Goal: Information Seeking & Learning: Learn about a topic

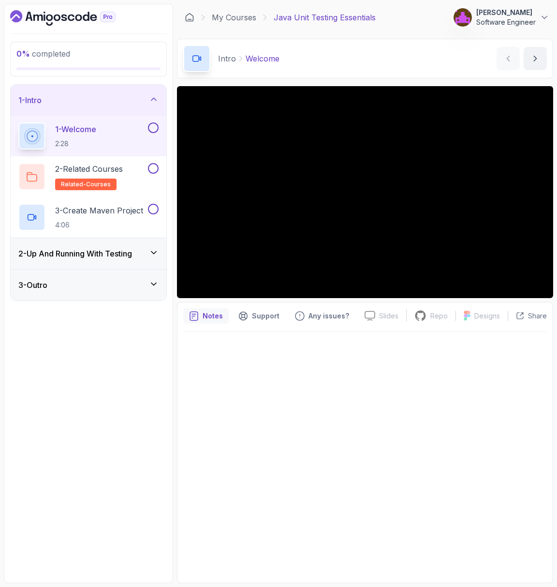
click at [426, 429] on div at bounding box center [365, 454] width 364 height 245
click at [400, 410] on div at bounding box center [365, 454] width 364 height 245
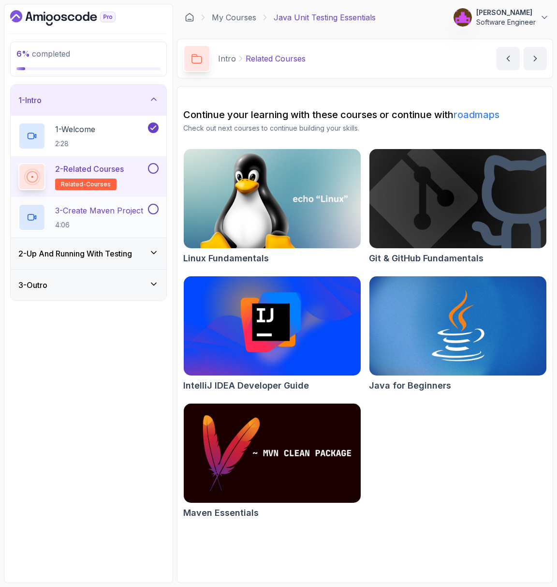
click at [128, 212] on p "3 - Create Maven Project" at bounding box center [99, 211] width 88 height 12
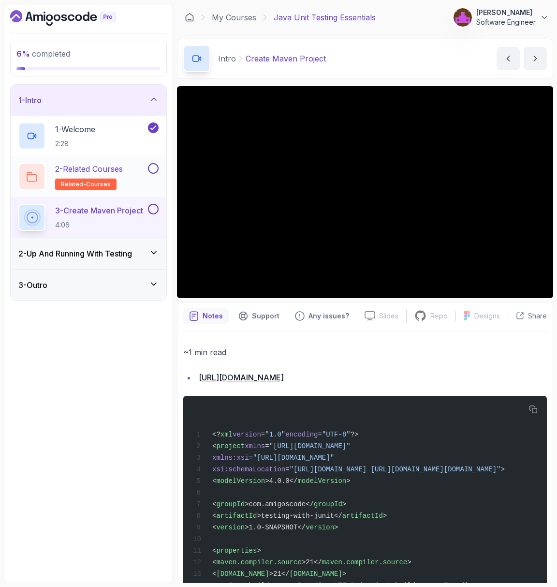
click at [156, 169] on button at bounding box center [153, 168] width 11 height 11
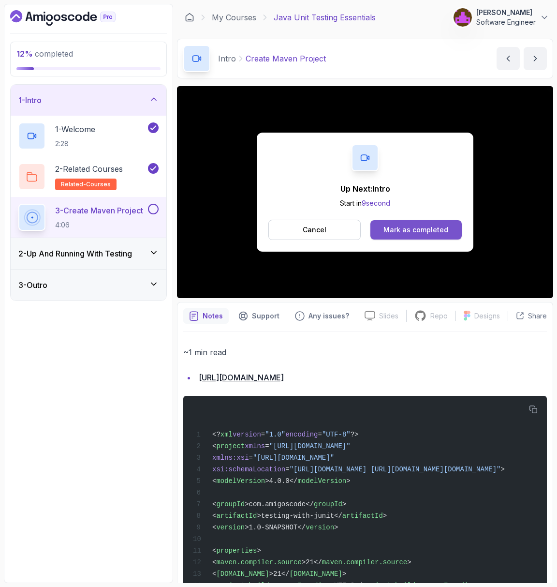
click at [443, 234] on div "Mark as completed" at bounding box center [415, 230] width 65 height 10
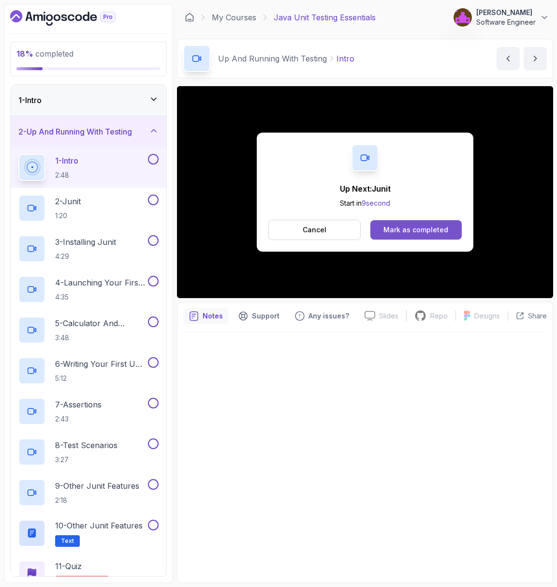
click at [414, 238] on button "Mark as completed" at bounding box center [415, 229] width 91 height 19
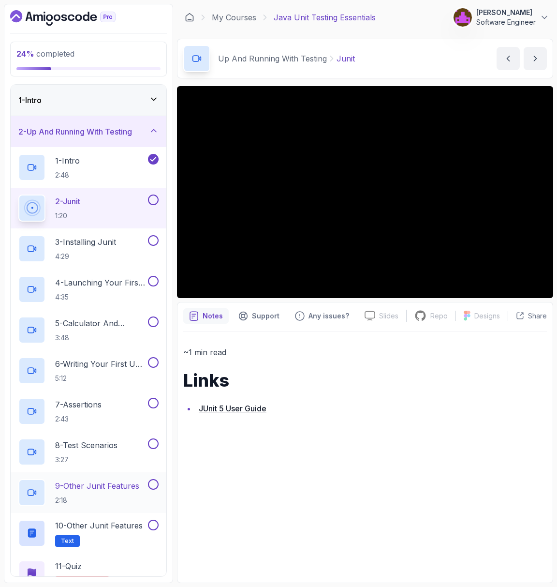
scroll to position [47, 0]
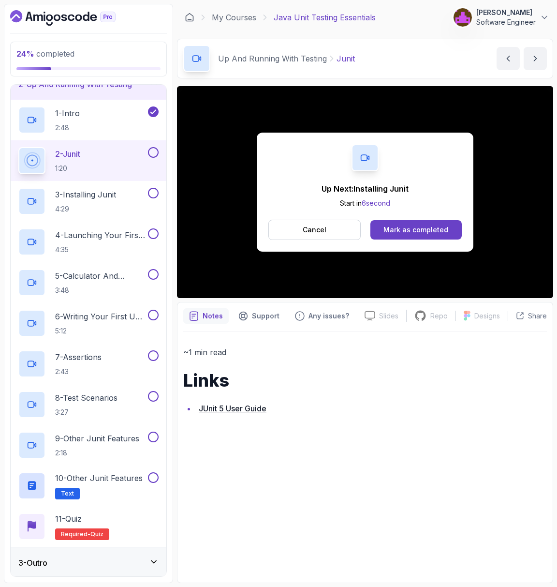
click at [426, 240] on div "Up Next: Installing Junit Start in 6 second Cancel Mark as completed" at bounding box center [365, 192] width 217 height 119
click at [432, 234] on div "Mark as completed" at bounding box center [415, 230] width 65 height 10
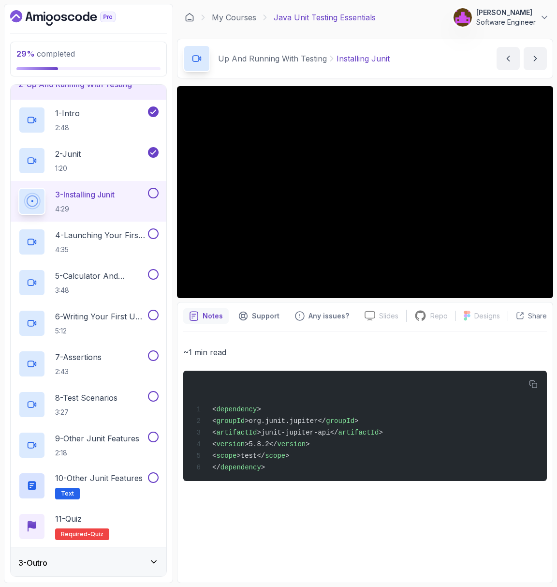
click at [342, 354] on p "~1 min read" at bounding box center [365, 352] width 364 height 14
click at [330, 338] on div "~1 min read < dependency > < groupId >org.junit.jupiter</ groupId > < artifactI…" at bounding box center [365, 454] width 364 height 245
click at [383, 351] on p "~1 min read" at bounding box center [365, 352] width 364 height 14
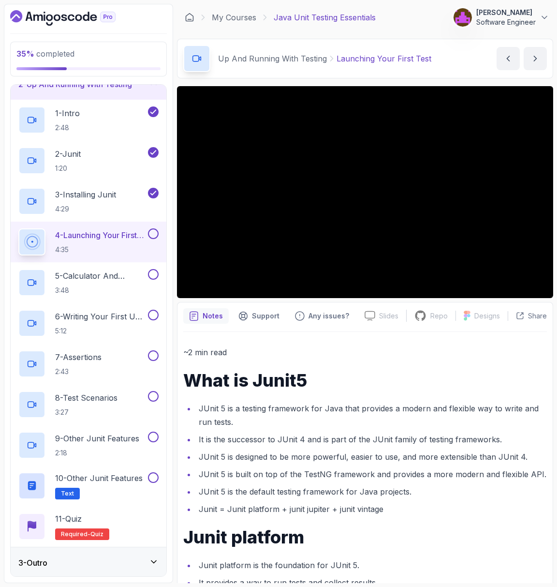
click at [84, 564] on div "3 - Outro" at bounding box center [88, 563] width 140 height 12
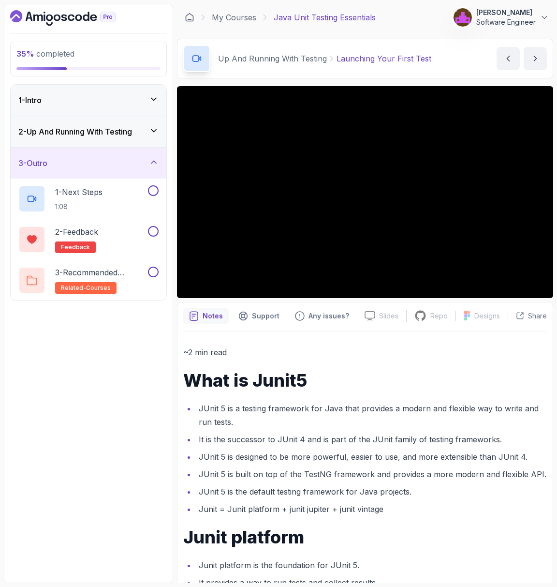
click at [109, 152] on div "3 - Outro" at bounding box center [89, 162] width 156 height 31
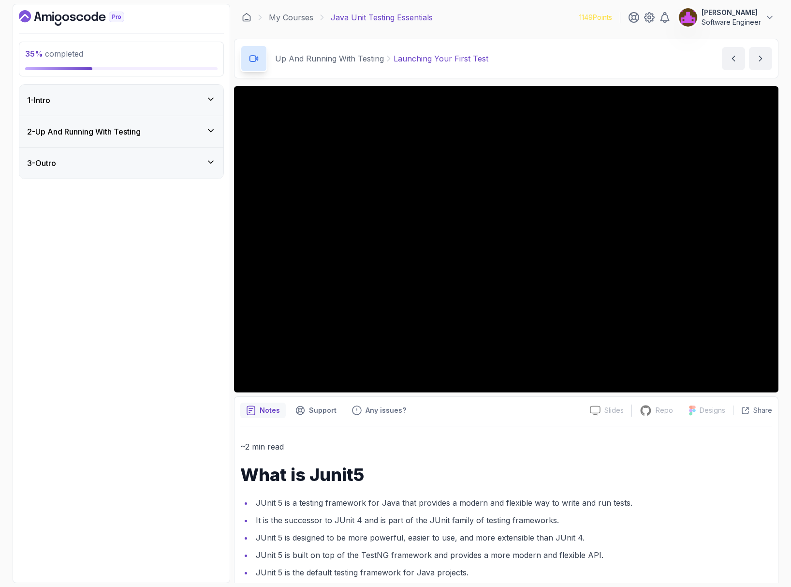
scroll to position [0, 0]
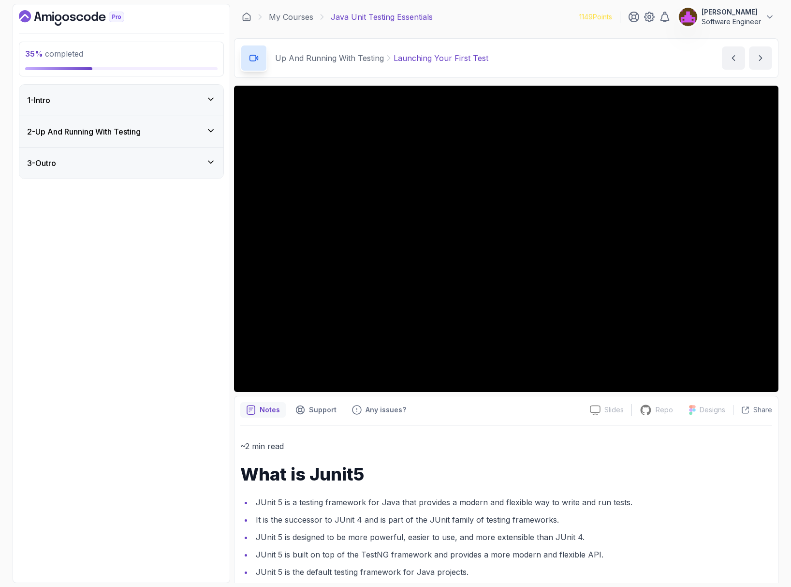
click at [121, 132] on h3 "2 - Up And Running With Testing" at bounding box center [84, 132] width 114 height 12
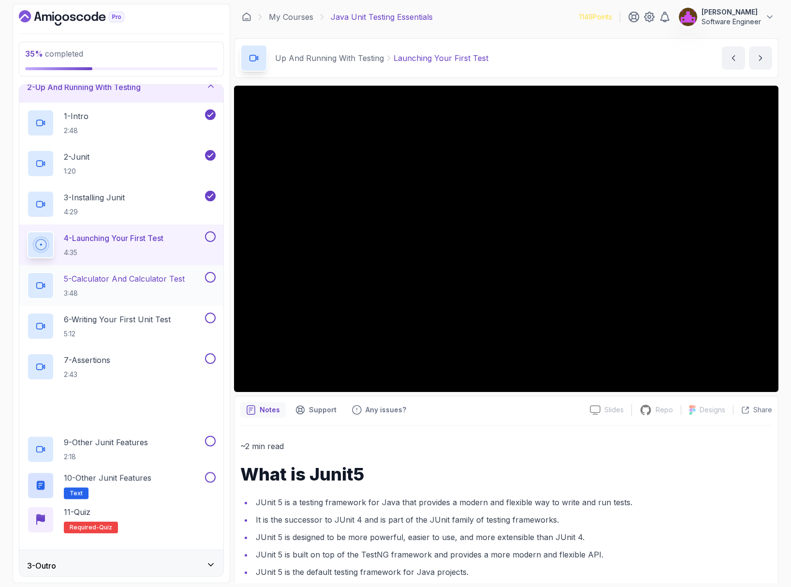
scroll to position [47, 0]
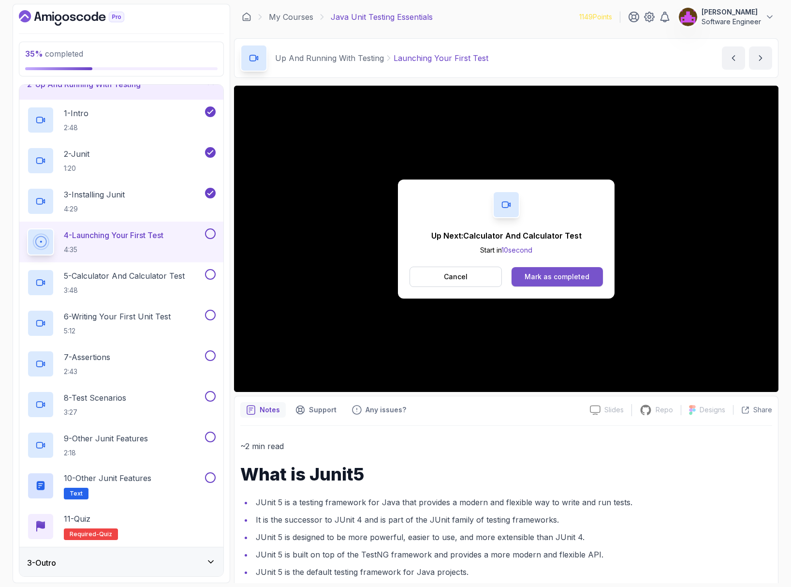
click at [557, 275] on div "Mark as completed" at bounding box center [557, 277] width 65 height 10
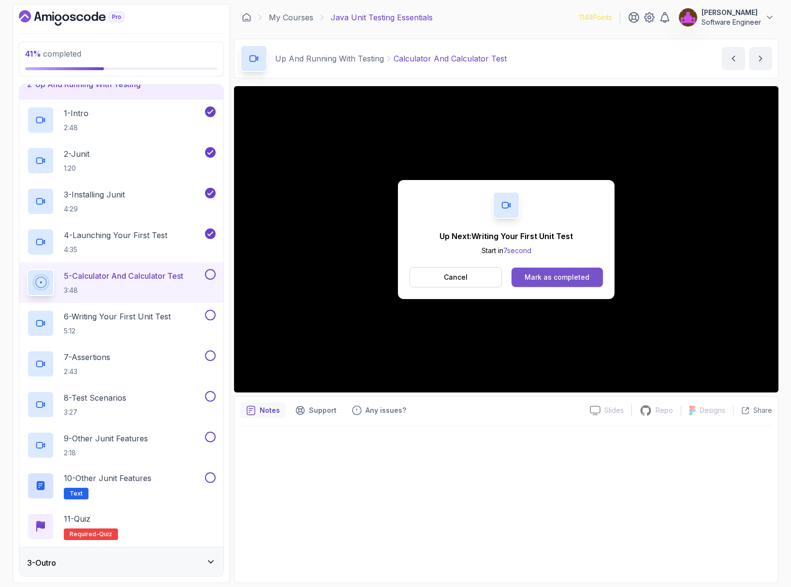
click at [547, 280] on div "Mark as completed" at bounding box center [557, 277] width 65 height 10
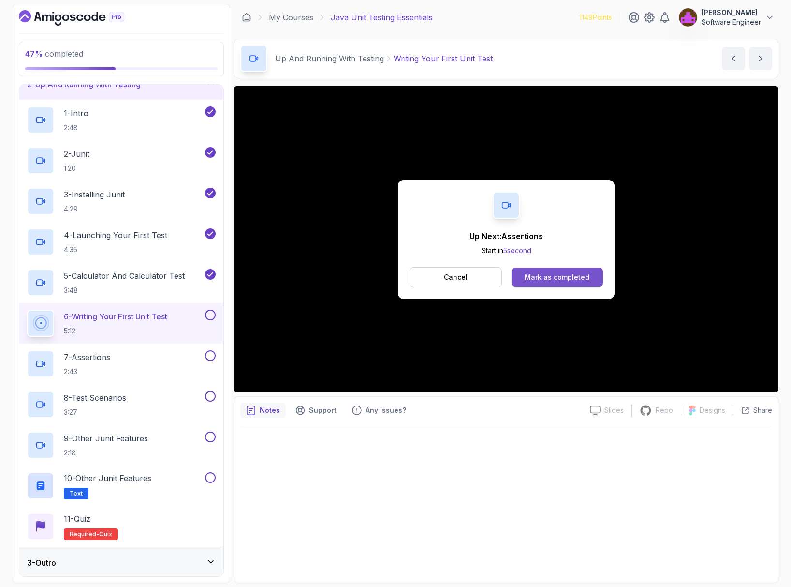
click at [542, 271] on button "Mark as completed" at bounding box center [557, 276] width 91 height 19
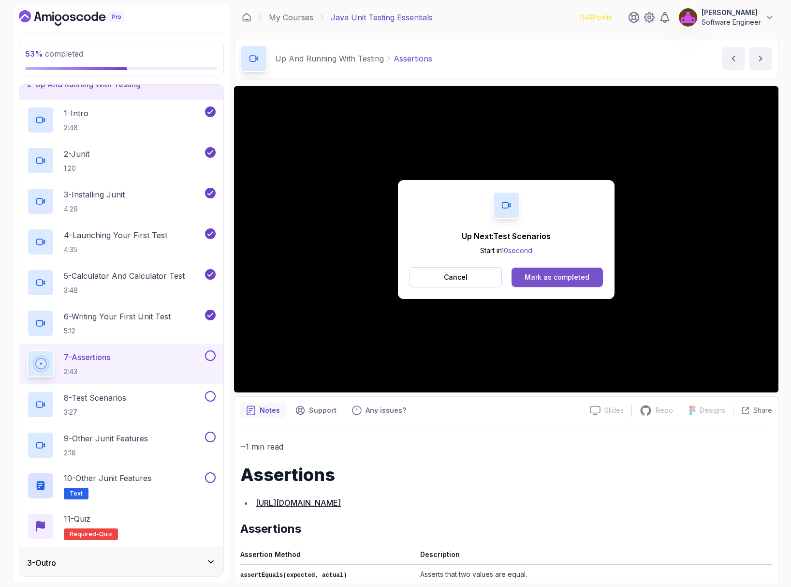
click at [557, 268] on button "Mark as completed" at bounding box center [557, 276] width 91 height 19
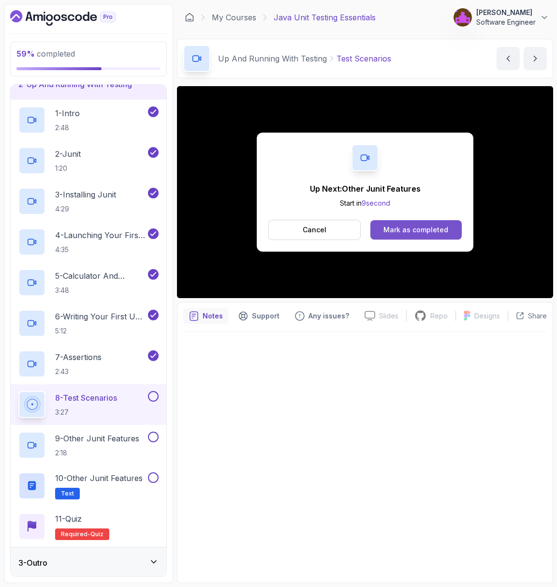
click at [422, 234] on button "Mark as completed" at bounding box center [415, 229] width 91 height 19
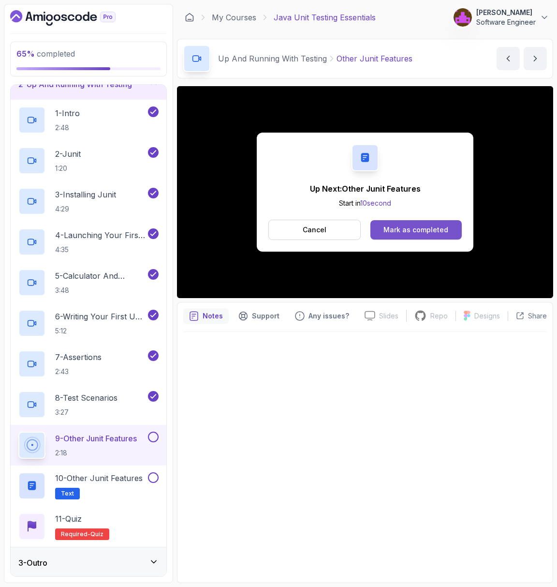
click at [393, 235] on button "Mark as completed" at bounding box center [415, 229] width 91 height 19
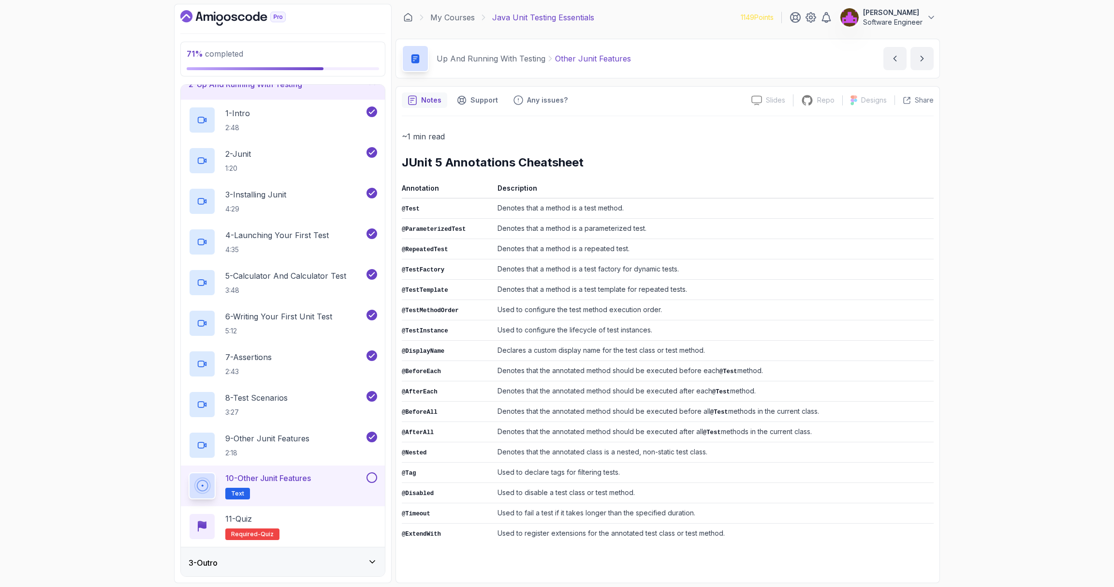
click at [375, 480] on button at bounding box center [372, 477] width 11 height 11
click at [338, 513] on div "11 - Quiz Required- quiz" at bounding box center [283, 526] width 189 height 27
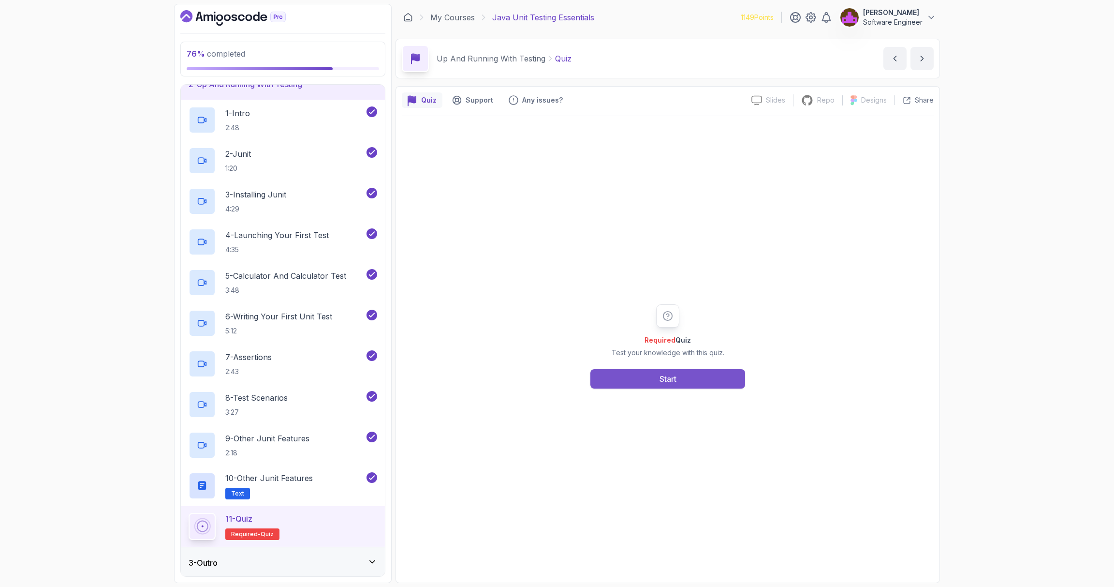
click at [557, 383] on button "Start" at bounding box center [667, 378] width 155 height 19
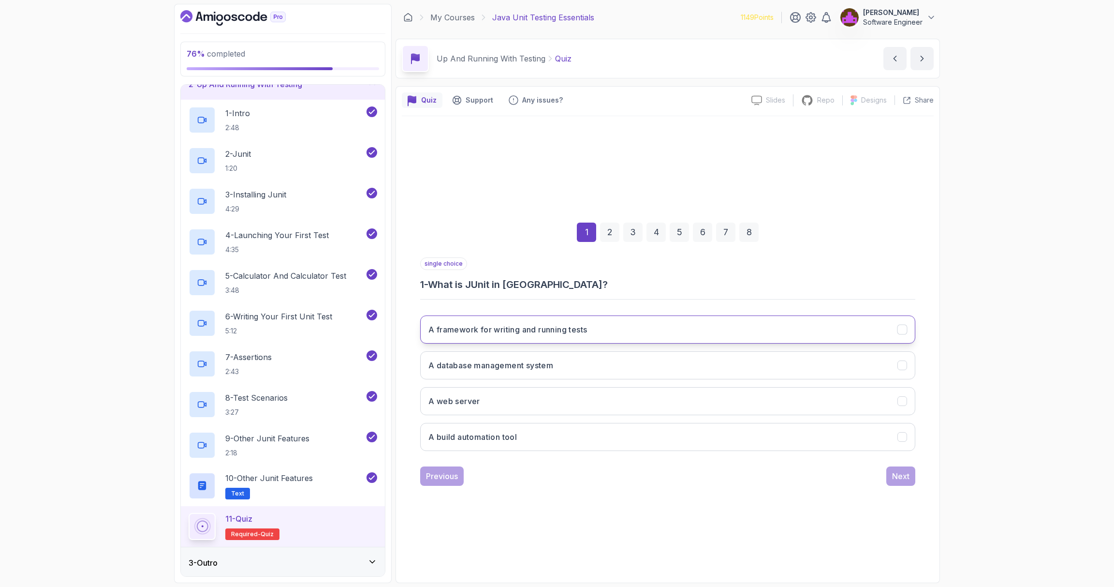
click at [489, 333] on h3 "A framework for writing and running tests" at bounding box center [507, 330] width 159 height 12
click at [557, 475] on div "Next" at bounding box center [900, 476] width 17 height 12
click at [557, 331] on h3 "Add JUnit dependency to the 'pom.xml' file" at bounding box center [511, 330] width 167 height 12
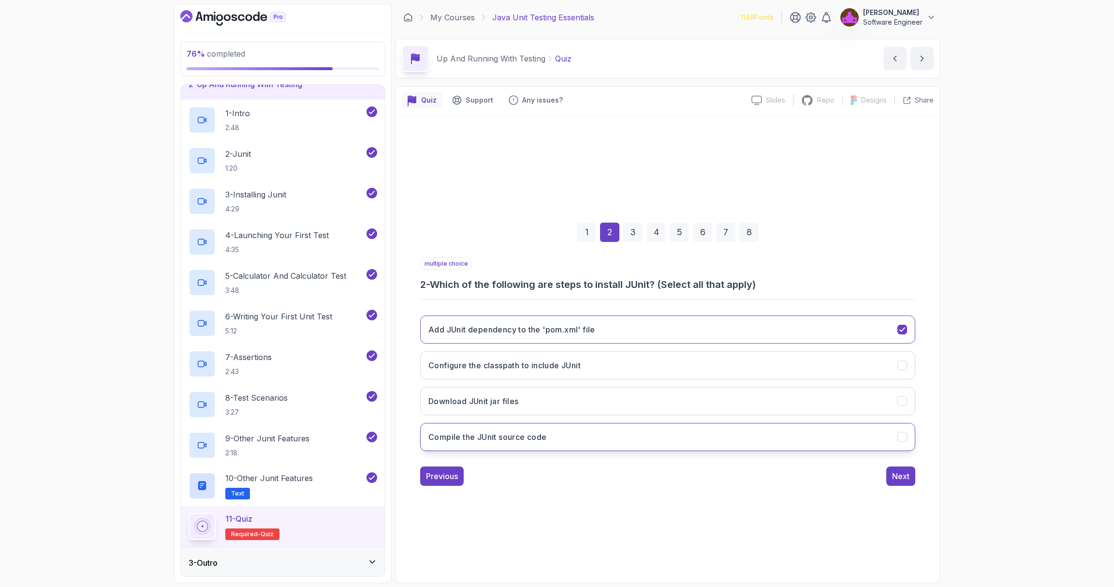
click at [557, 437] on button "Compile the JUnit source code" at bounding box center [667, 437] width 495 height 28
click at [557, 474] on div "Next" at bounding box center [900, 476] width 17 height 12
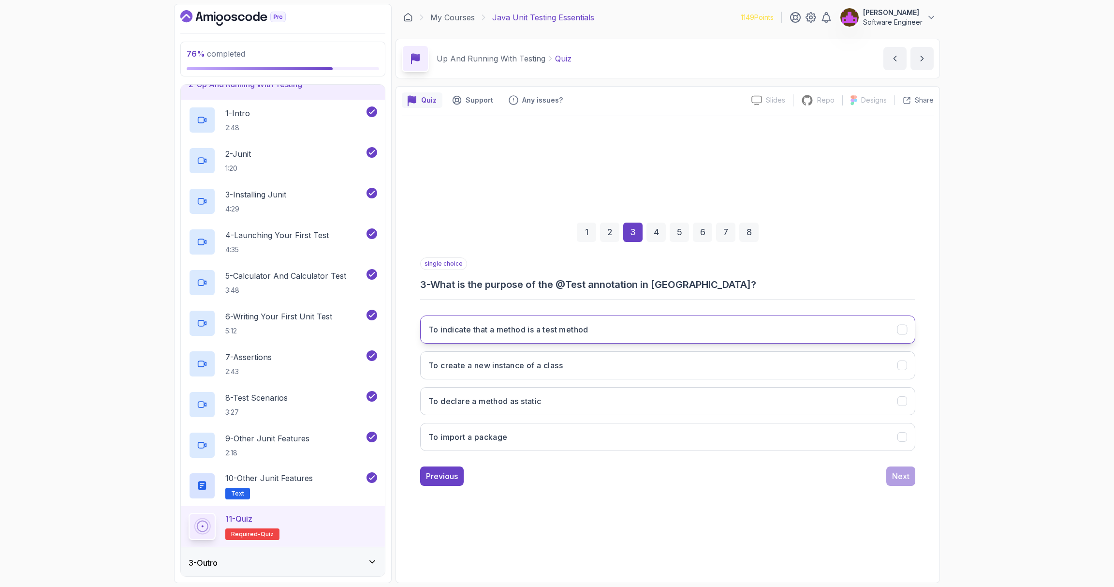
click at [557, 334] on h3 "To indicate that a method is a test method" at bounding box center [508, 330] width 160 height 12
click at [557, 475] on div "Next" at bounding box center [900, 476] width 17 height 12
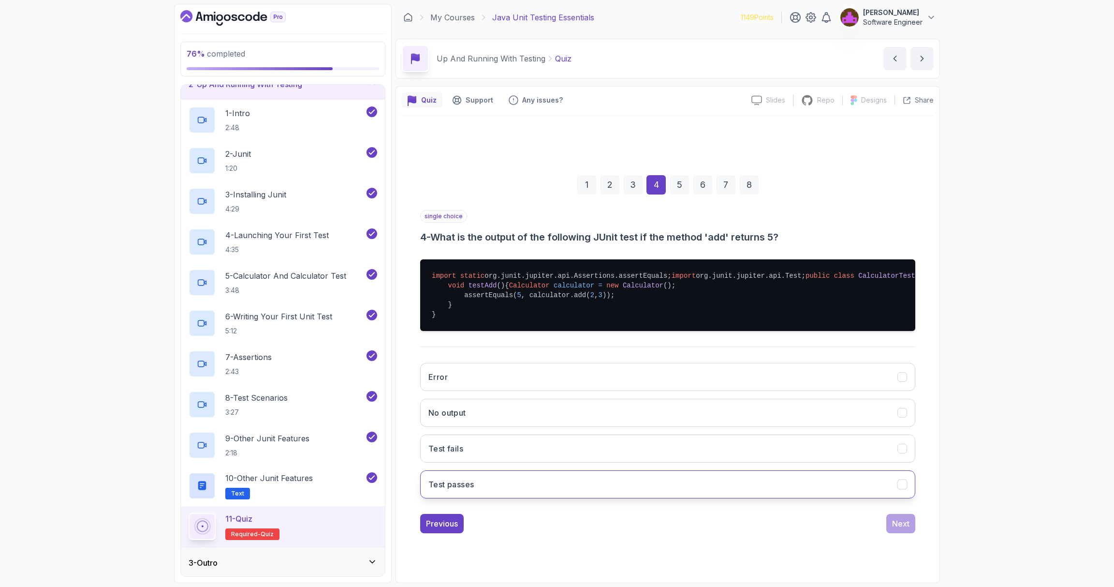
click at [507, 498] on button "Test passes" at bounding box center [667, 484] width 495 height 28
click at [557, 529] on div "Next" at bounding box center [900, 523] width 17 height 12
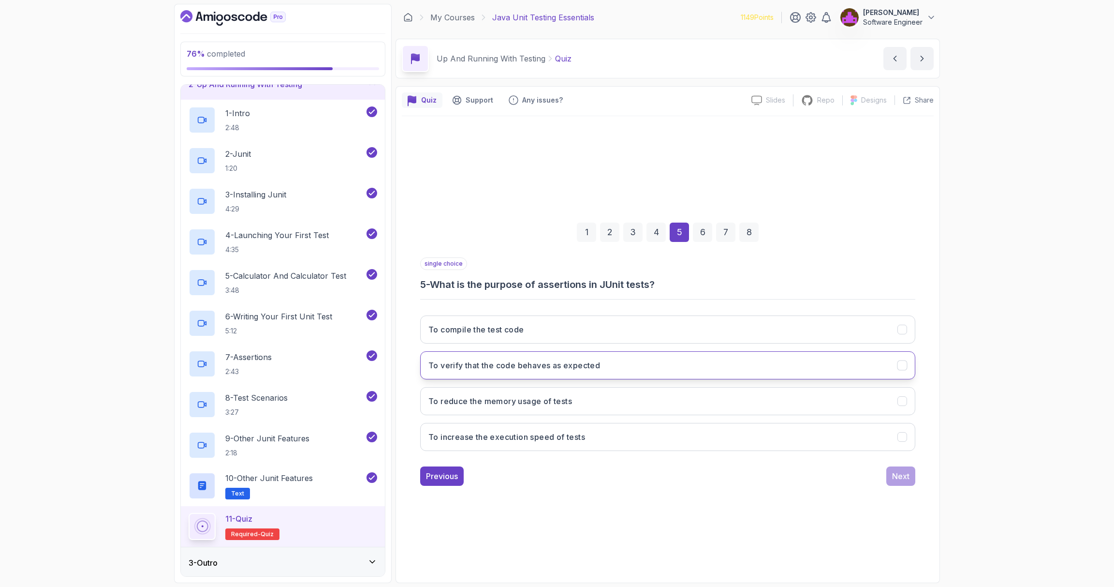
click at [533, 366] on h3 "To verify that the code behaves as expected" at bounding box center [514, 365] width 172 height 12
click at [557, 472] on div "Next" at bounding box center [900, 476] width 17 height 12
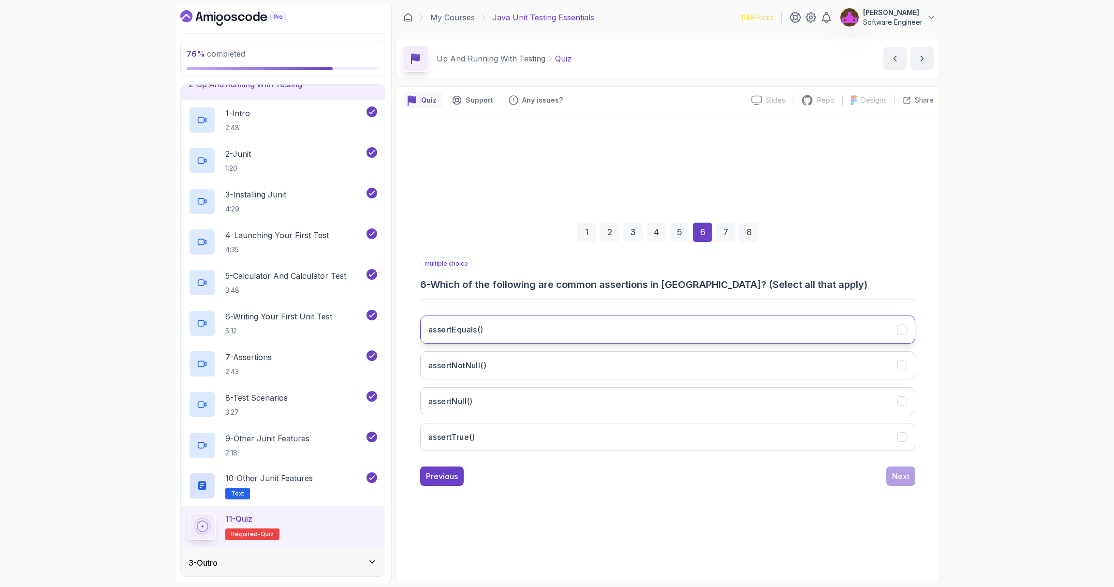
click at [557, 329] on button "assertEquals()" at bounding box center [667, 329] width 495 height 28
click at [519, 433] on button "assertTrue()" at bounding box center [667, 437] width 495 height 28
click at [534, 387] on button "assertNull()" at bounding box center [667, 401] width 495 height 28
click at [537, 368] on button "assertNotNull()" at bounding box center [667, 365] width 495 height 28
click at [557, 472] on button "Next" at bounding box center [900, 475] width 29 height 19
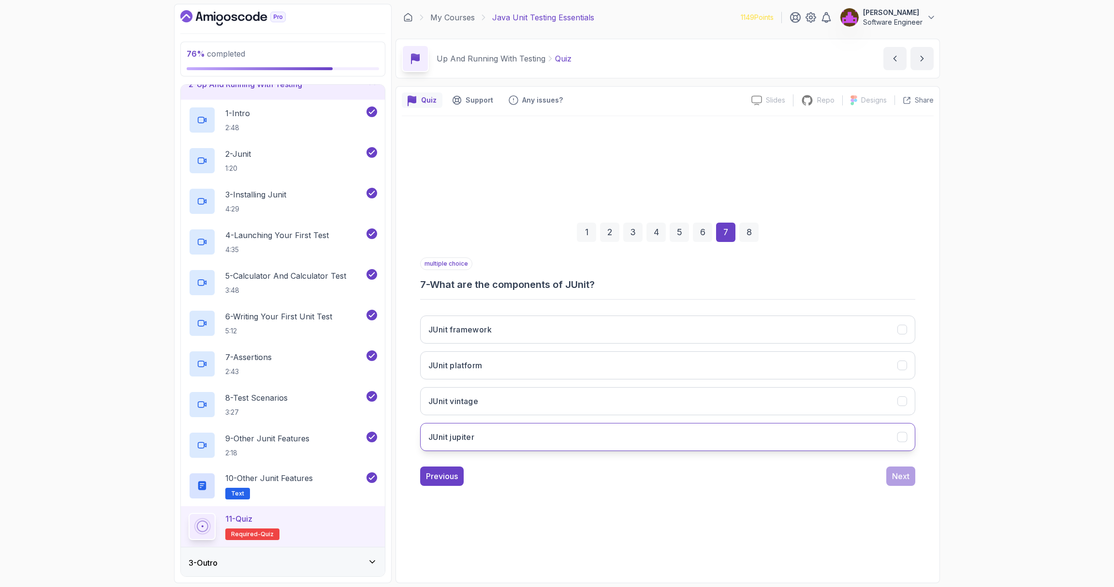
click at [511, 428] on button "JUnit jupiter" at bounding box center [667, 437] width 495 height 28
click at [511, 402] on button "JUnit vintage" at bounding box center [667, 401] width 495 height 28
click at [517, 358] on button "JUnit platform" at bounding box center [667, 365] width 495 height 28
click at [557, 471] on div "Next" at bounding box center [900, 476] width 17 height 12
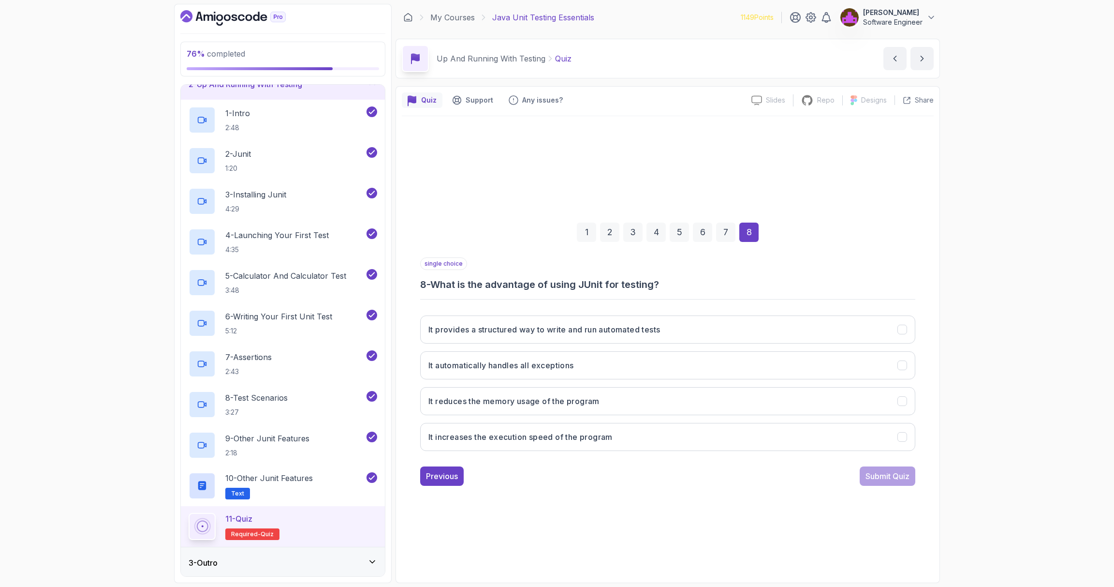
click at [557, 283] on h3 "8 - What is the advantage of using JUnit for testing?" at bounding box center [667, 285] width 495 height 14
click at [531, 331] on h3 "It provides a structured way to write and run automated tests" at bounding box center [544, 330] width 232 height 12
click at [557, 466] on button "Submit Quiz" at bounding box center [888, 475] width 56 height 19
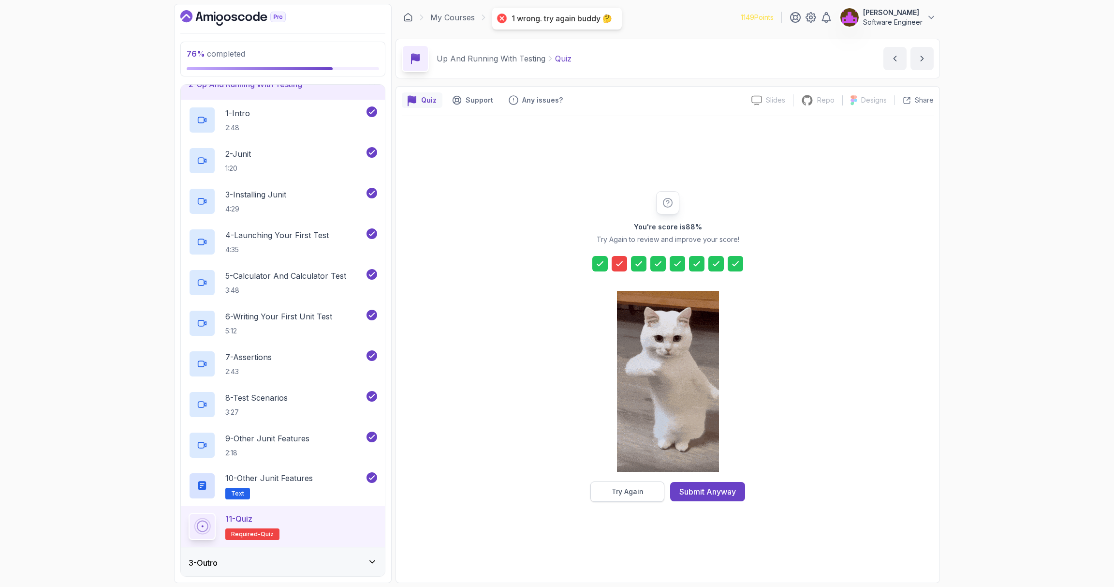
click at [557, 500] on button "Try Again" at bounding box center [627, 491] width 74 height 20
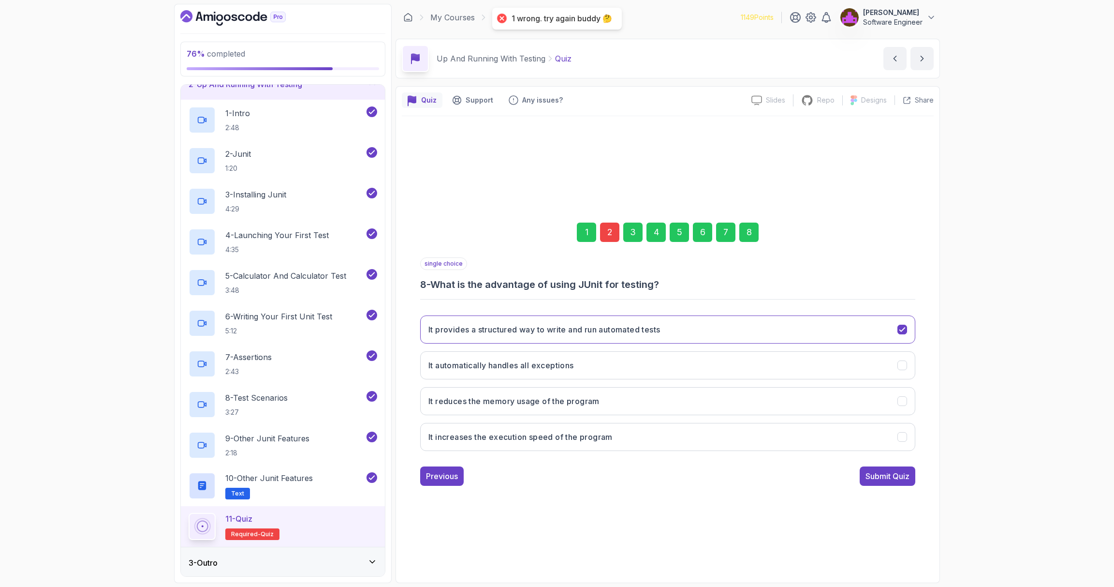
click at [557, 231] on div "2" at bounding box center [609, 231] width 19 height 19
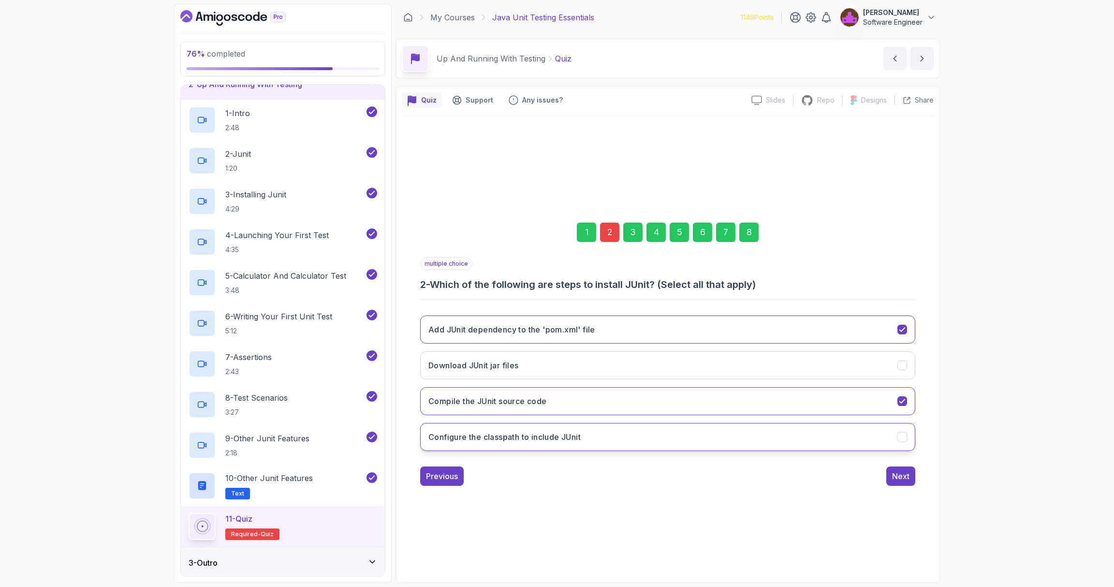
click at [557, 440] on button "Configure the classpath to include JUnit" at bounding box center [667, 437] width 495 height 28
click at [557, 481] on button "Next" at bounding box center [900, 475] width 29 height 19
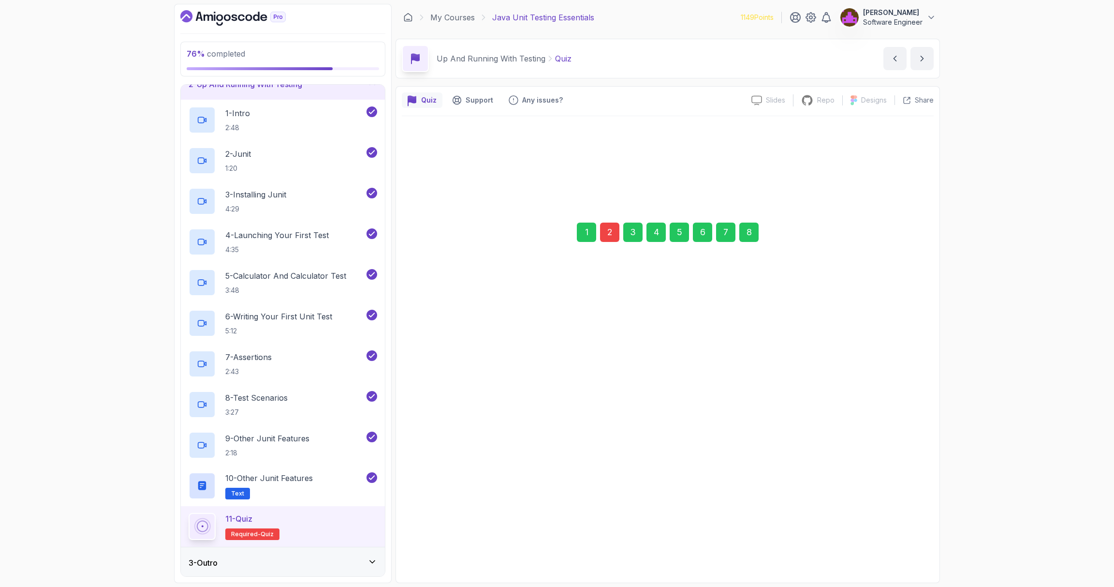
click at [557, 474] on div "Next" at bounding box center [900, 476] width 17 height 12
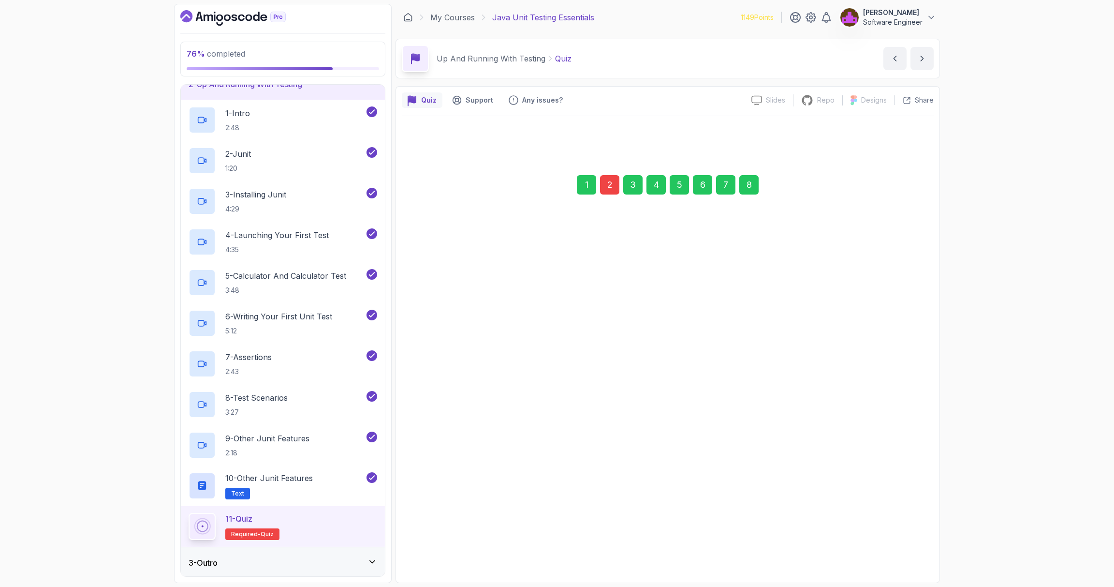
click at [557, 462] on button "No output" at bounding box center [667, 448] width 495 height 28
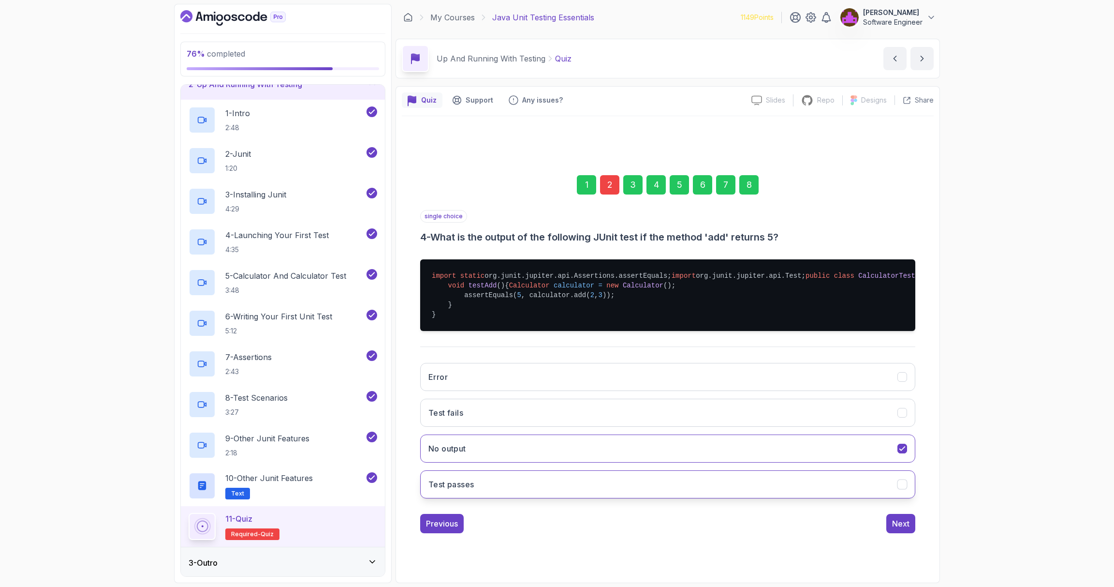
click at [557, 498] on button "Test passes" at bounding box center [667, 484] width 495 height 28
click at [557, 529] on div "Next" at bounding box center [900, 523] width 17 height 12
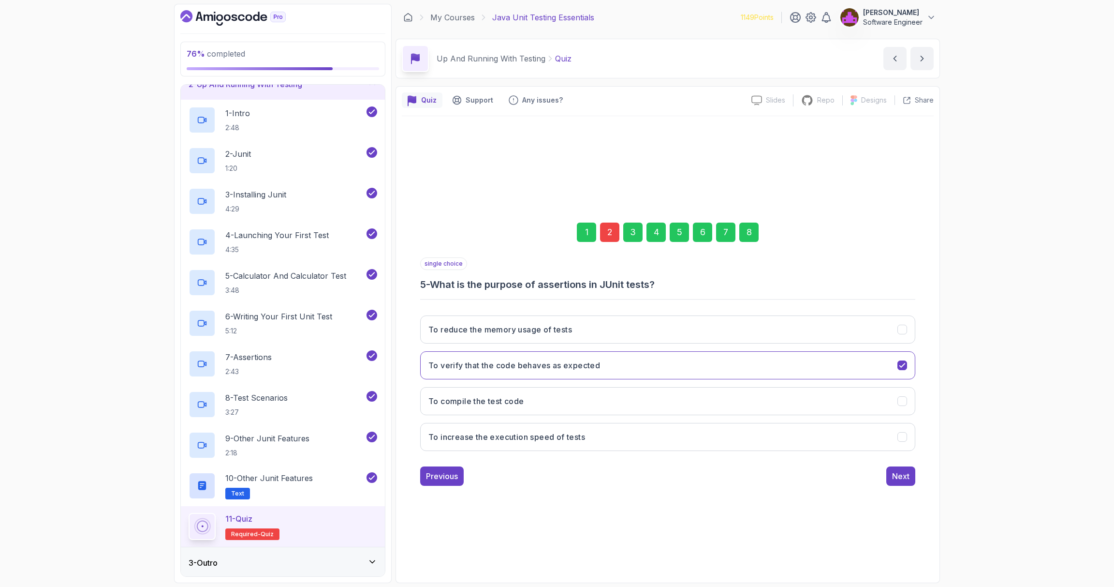
click at [557, 237] on div "8" at bounding box center [748, 231] width 19 height 19
click at [557, 474] on div "Submit Quiz" at bounding box center [888, 476] width 44 height 12
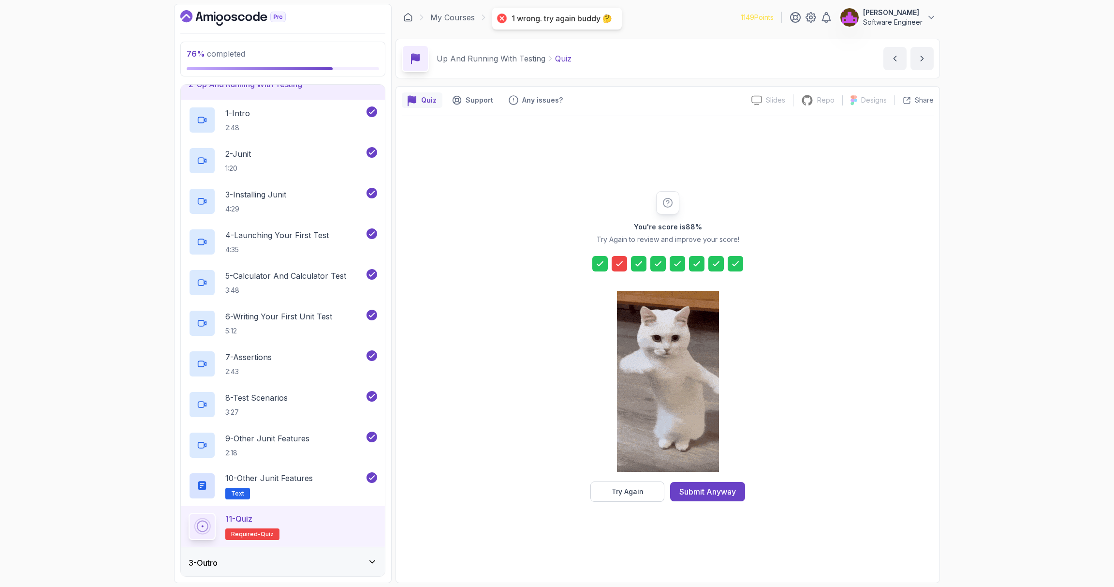
click at [557, 264] on icon at bounding box center [620, 264] width 6 height 4
click at [557, 484] on button "Try Again" at bounding box center [627, 491] width 74 height 20
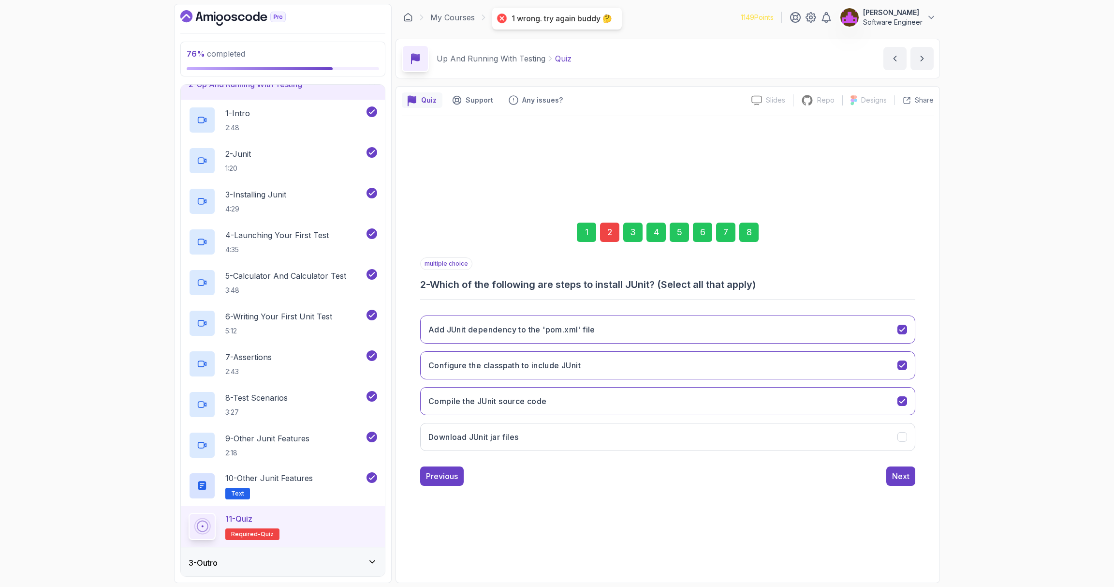
click at [557, 240] on div "2" at bounding box center [609, 231] width 19 height 19
click at [497, 367] on h3 "Configure the classpath to include JUnit" at bounding box center [504, 365] width 152 height 12
click at [501, 396] on h3 "Compile the JUnit source code" at bounding box center [487, 401] width 118 height 12
click at [557, 481] on button "Next" at bounding box center [900, 475] width 29 height 19
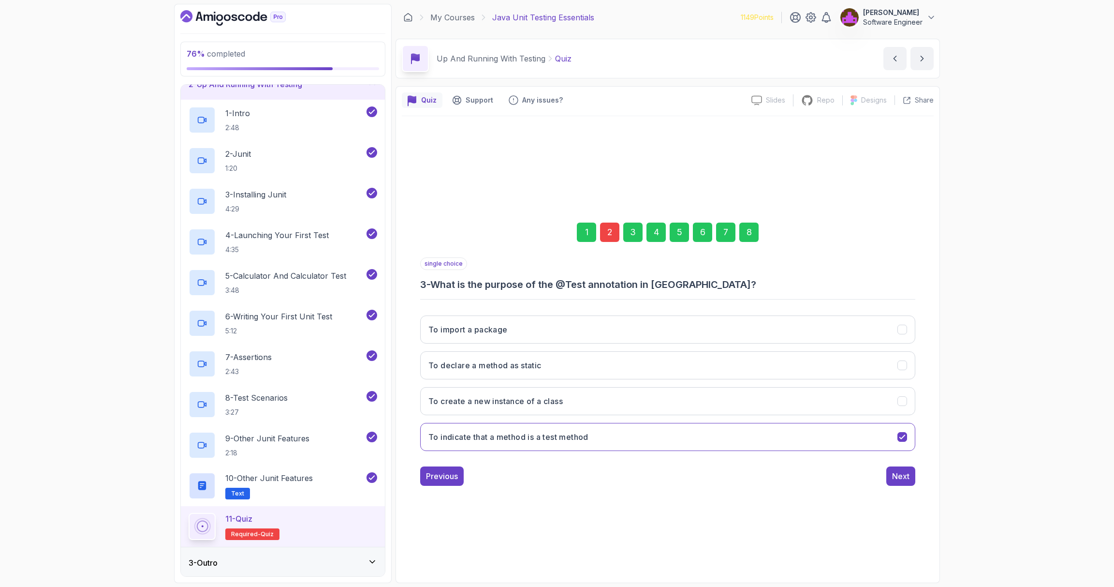
click at [557, 230] on div "8" at bounding box center [748, 231] width 19 height 19
click at [557, 472] on div "Submit Quiz" at bounding box center [888, 476] width 44 height 12
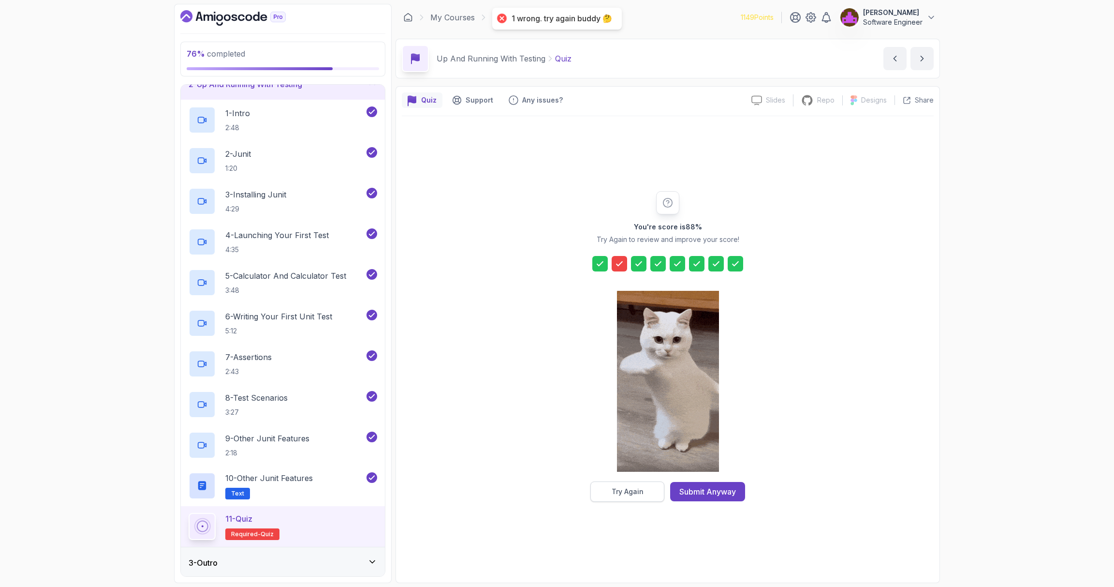
click at [557, 492] on div "Try Again" at bounding box center [628, 491] width 32 height 10
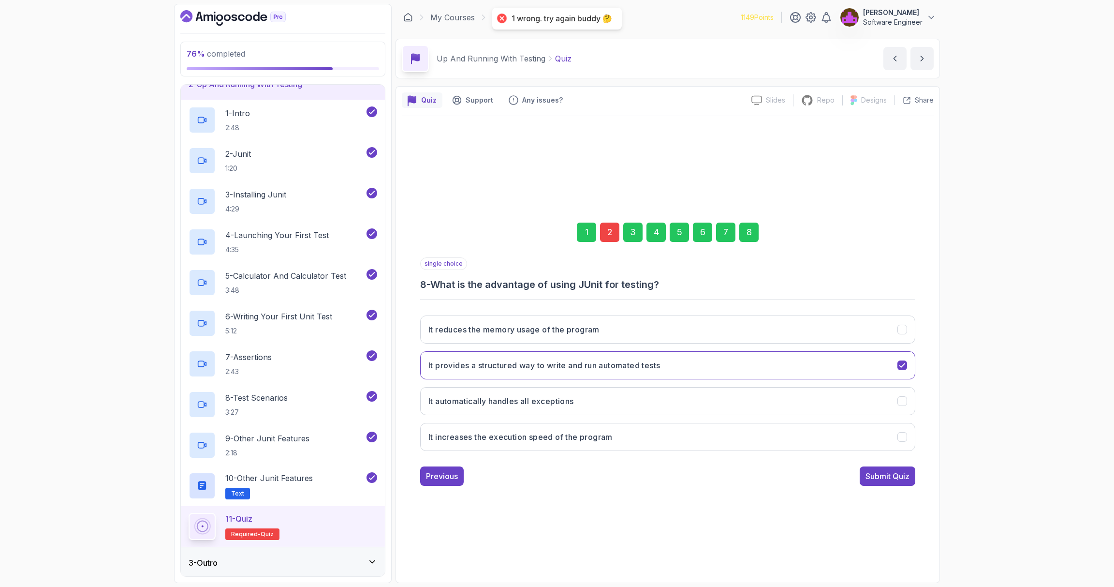
click at [557, 228] on div "2" at bounding box center [609, 231] width 19 height 19
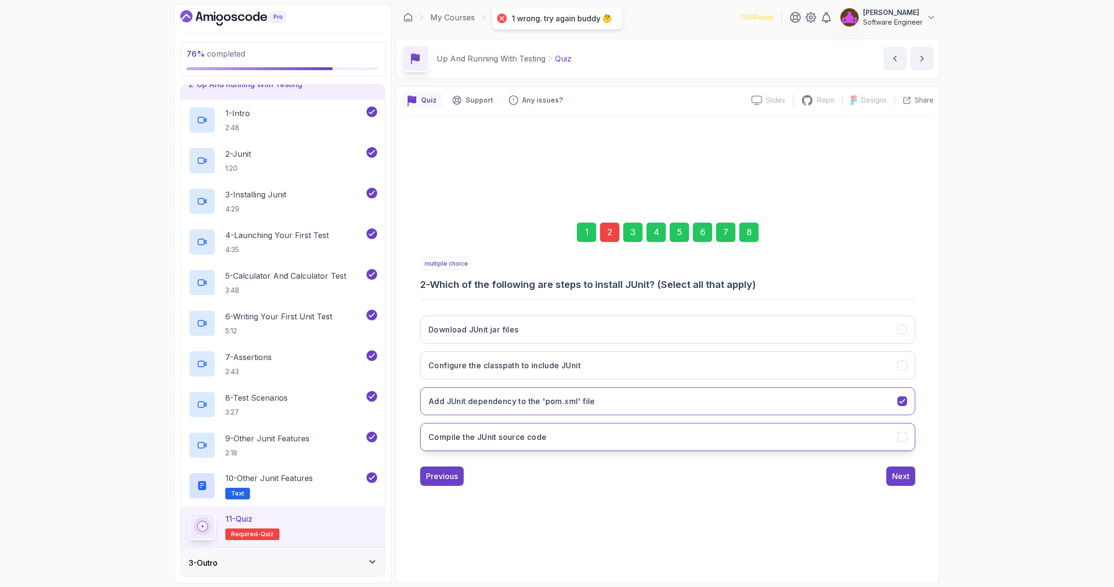
click at [503, 439] on h3 "Compile the JUnit source code" at bounding box center [487, 437] width 118 height 12
click at [520, 359] on h3 "Configure the classpath to include JUnit" at bounding box center [504, 365] width 152 height 12
click at [520, 345] on div "Download JUnit jar files Configure the classpath to include JUnit Add JUnit dep…" at bounding box center [667, 383] width 495 height 151
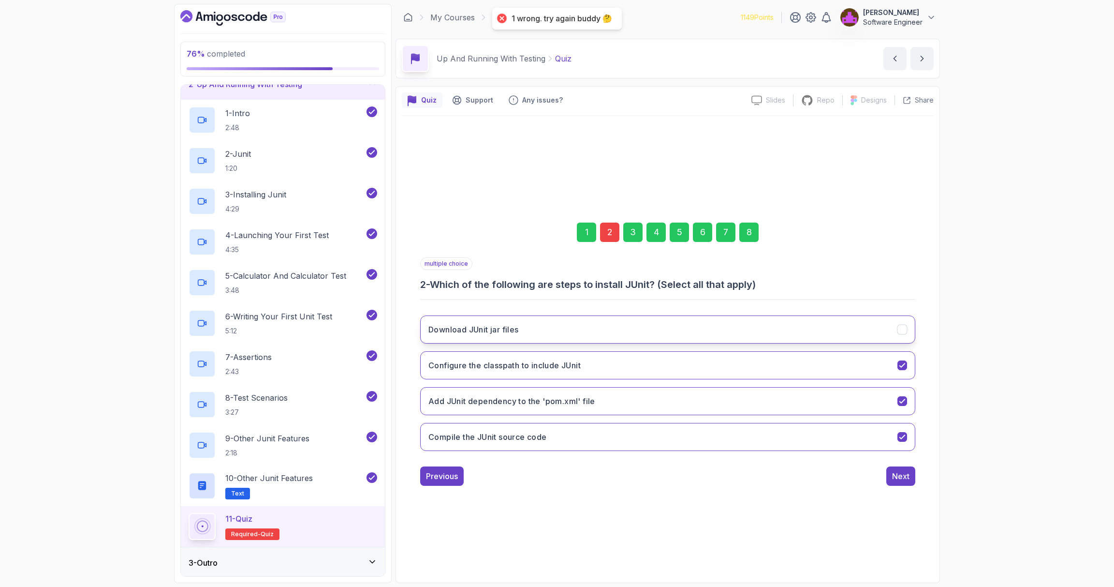
click at [522, 330] on button "Download JUnit jar files" at bounding box center [667, 329] width 495 height 28
click at [557, 472] on div "Next" at bounding box center [900, 476] width 17 height 12
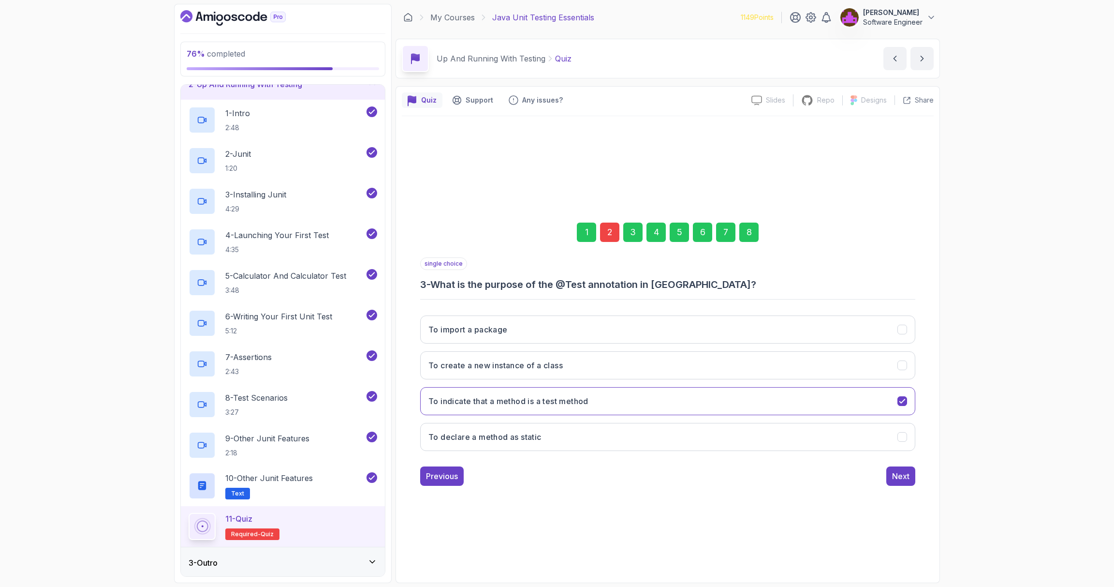
click at [557, 233] on div "8" at bounding box center [748, 231] width 19 height 19
click at [557, 484] on button "Submit Quiz" at bounding box center [888, 475] width 56 height 19
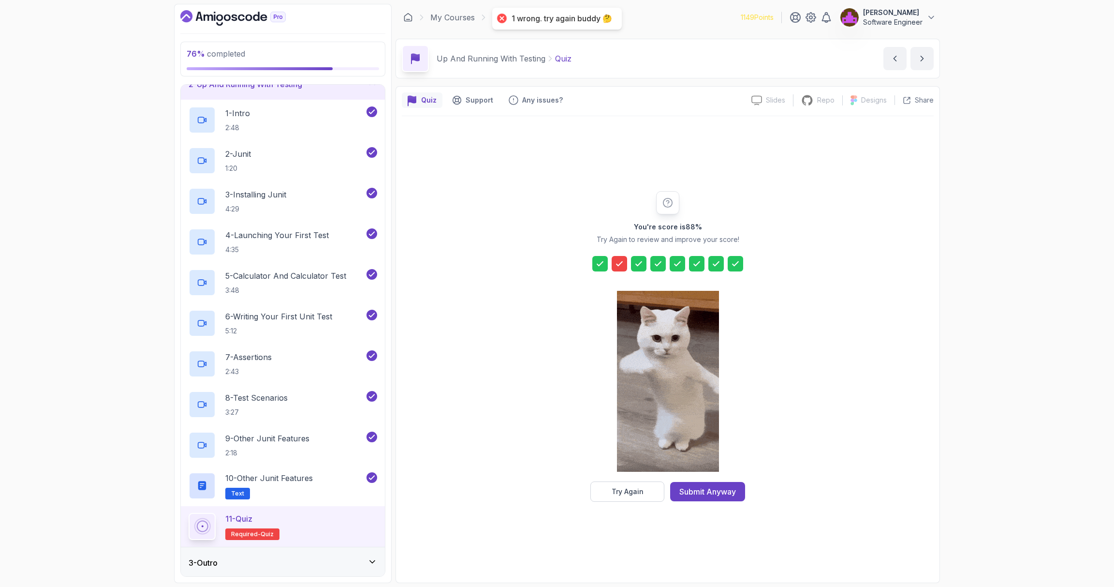
click at [557, 272] on div "You're score is 88 % Try Again to review and improve your score! Try Again Subm…" at bounding box center [668, 346] width 186 height 310
click at [557, 266] on icon at bounding box center [620, 264] width 10 height 10
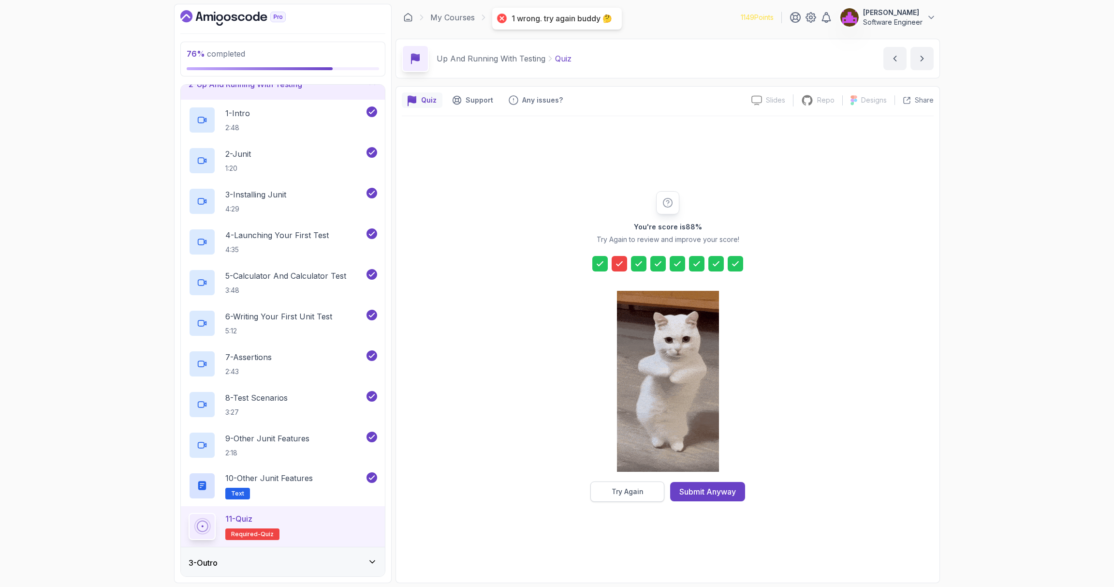
click at [557, 494] on button "Try Again" at bounding box center [627, 491] width 74 height 20
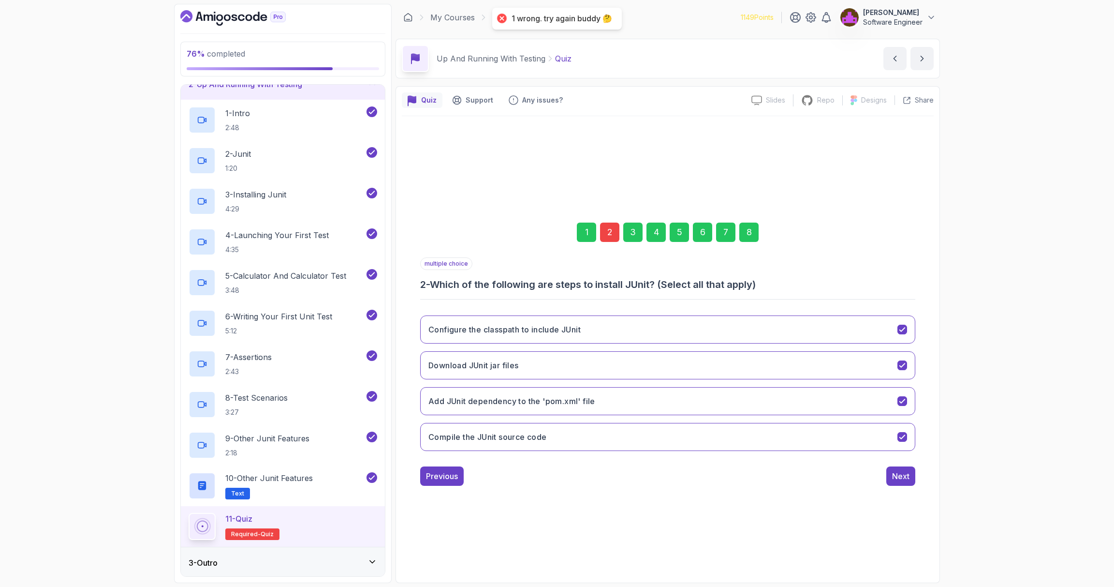
click at [557, 235] on div "2" at bounding box center [609, 231] width 19 height 19
click at [557, 228] on div "2" at bounding box center [609, 231] width 19 height 19
click at [543, 438] on h3 "Compile the JUnit source code" at bounding box center [487, 437] width 118 height 12
click at [547, 363] on button "Download JUnit jar files" at bounding box center [667, 365] width 495 height 28
click at [557, 474] on div "Next" at bounding box center [900, 476] width 17 height 12
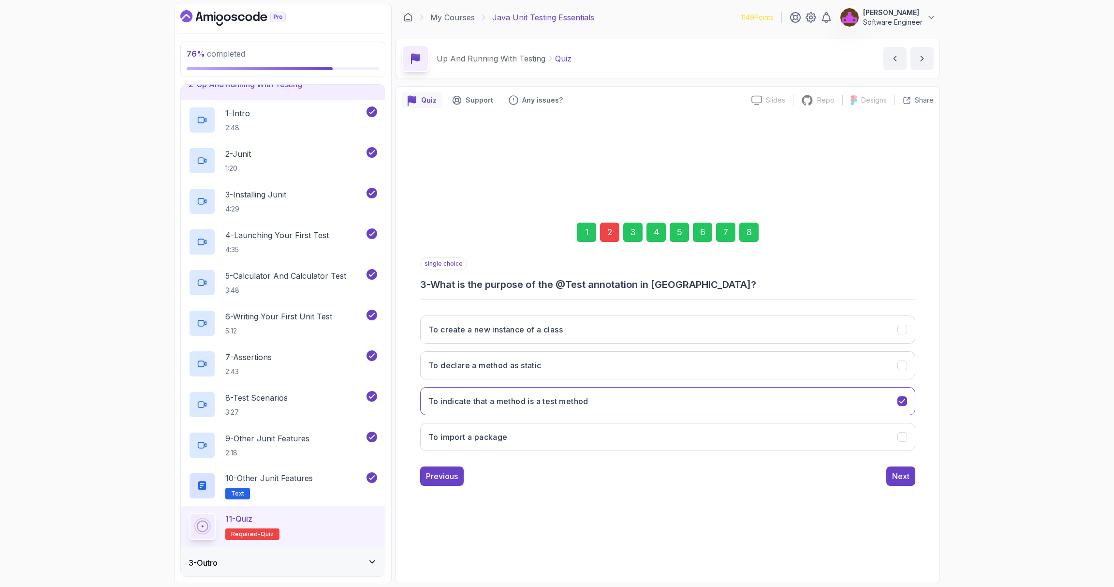
click at [557, 226] on div "8" at bounding box center [748, 231] width 19 height 19
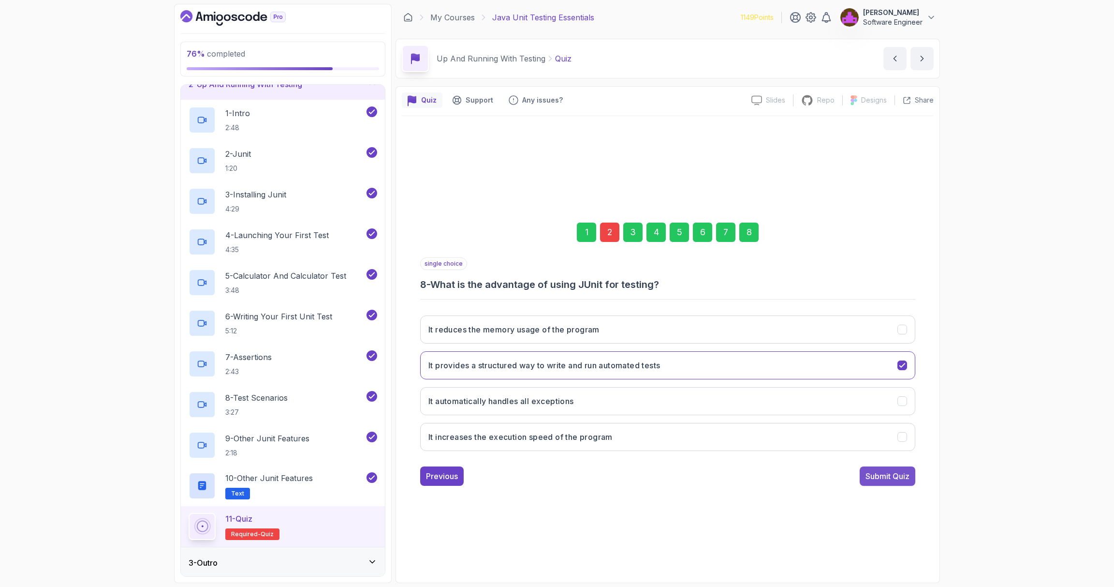
click at [557, 471] on div "Submit Quiz" at bounding box center [888, 476] width 44 height 12
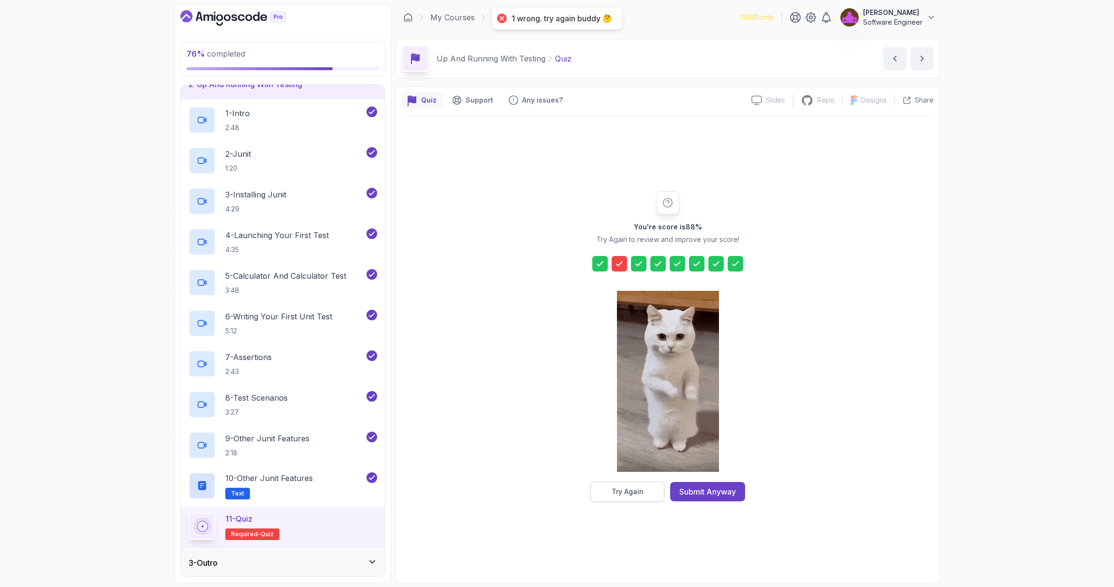
click at [557, 486] on button "Try Again" at bounding box center [627, 491] width 74 height 20
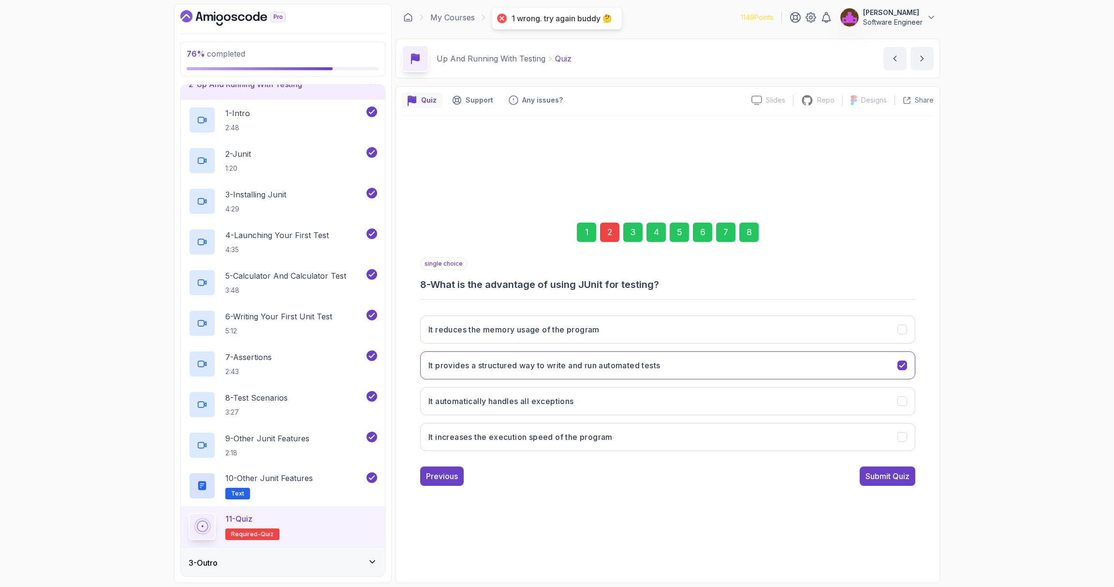
click at [557, 230] on div "2" at bounding box center [609, 231] width 19 height 19
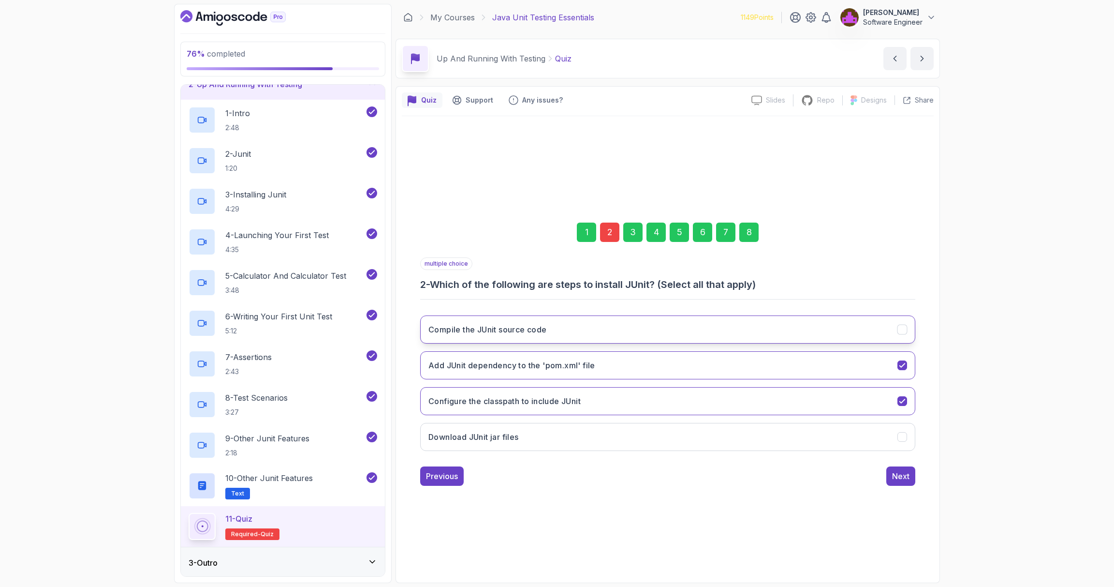
click at [540, 330] on h3 "Compile the JUnit source code" at bounding box center [487, 330] width 118 height 12
click at [557, 335] on button "Compile the JUnit source code" at bounding box center [667, 329] width 495 height 28
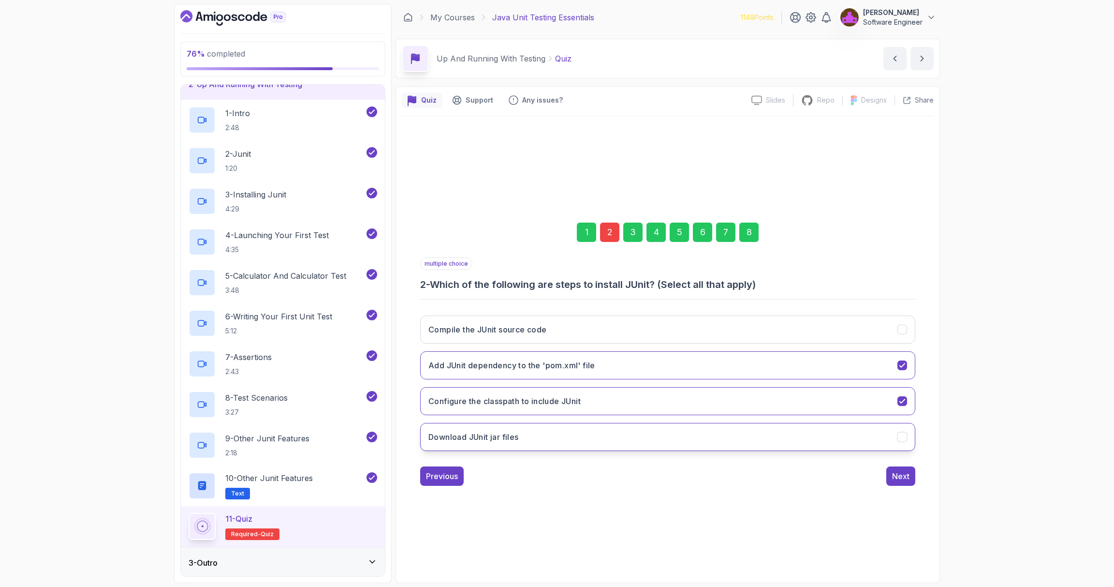
click at [488, 443] on button "Download JUnit jar files" at bounding box center [667, 437] width 495 height 28
click at [557, 476] on button "Next" at bounding box center [900, 475] width 29 height 19
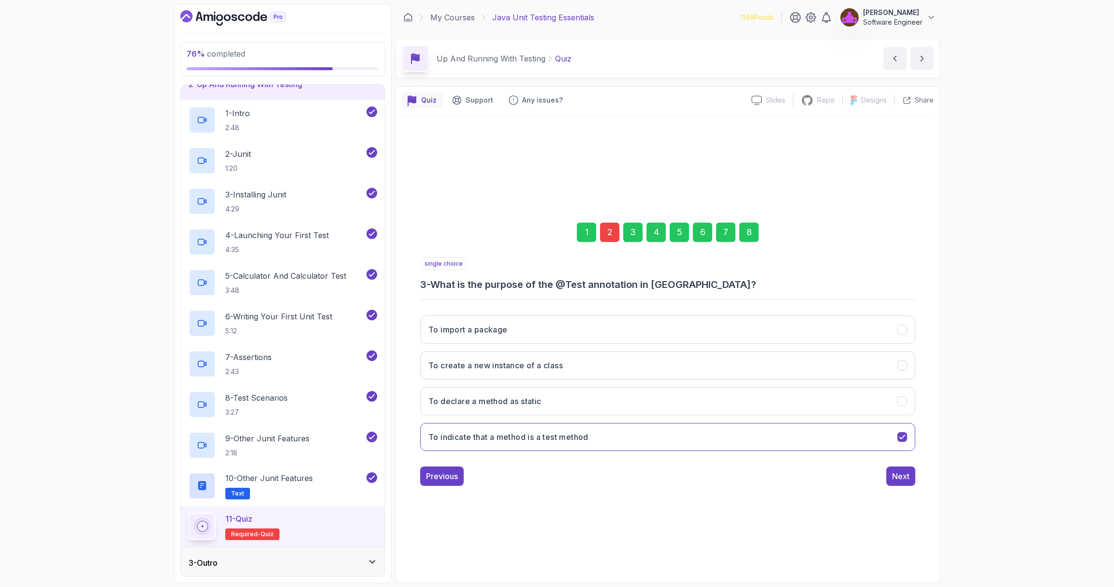
click at [557, 235] on div "8" at bounding box center [748, 231] width 19 height 19
click at [557, 475] on div "Submit Quiz" at bounding box center [888, 476] width 44 height 12
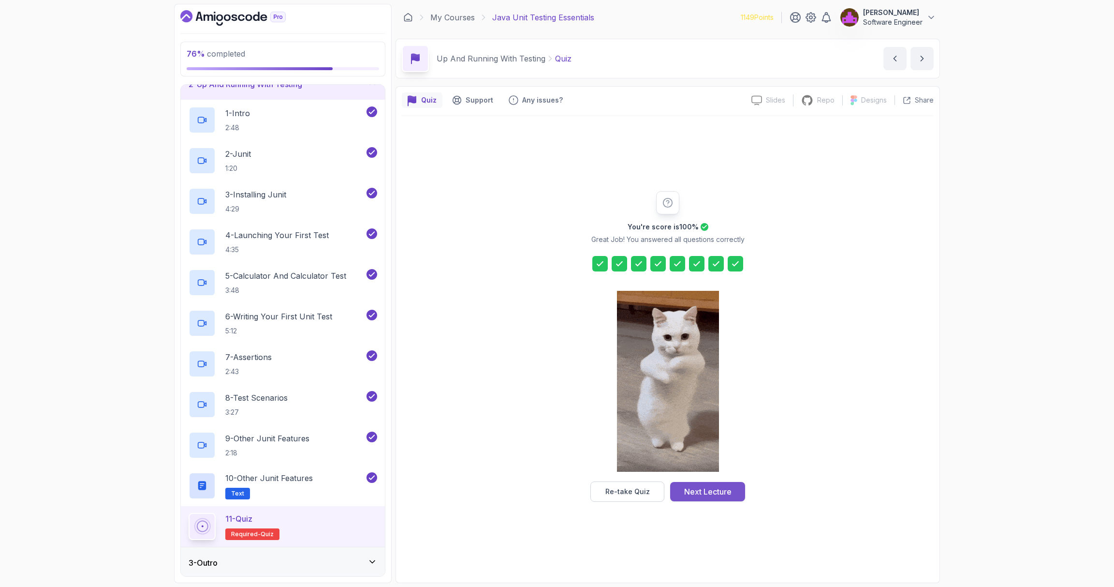
click at [557, 485] on button "Next Lecture" at bounding box center [707, 491] width 75 height 19
